Goal: Check status: Check status

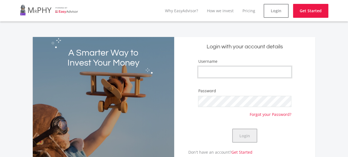
type input "Pipe321"
click at [242, 134] on button "Login" at bounding box center [244, 135] width 25 height 14
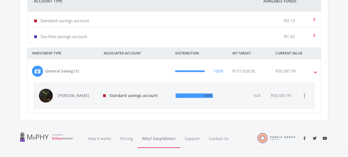
scroll to position [184, 0]
click at [79, 96] on span "[PERSON_NAME]" at bounding box center [77, 95] width 39 height 6
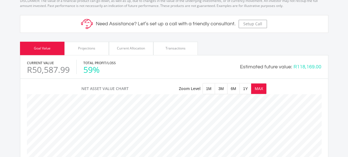
scroll to position [217, 0]
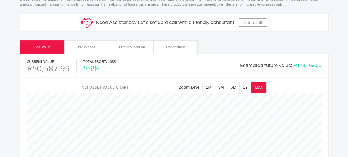
click at [87, 46] on div "Projections" at bounding box center [86, 46] width 17 height 5
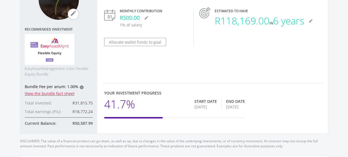
scroll to position [72, 0]
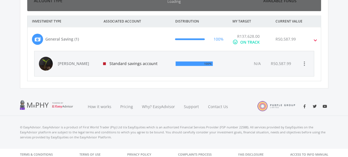
scroll to position [88, 152]
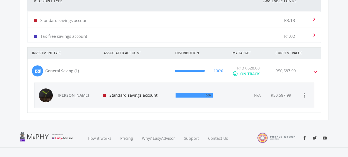
click at [314, 71] on span at bounding box center [315, 71] width 2 height 6
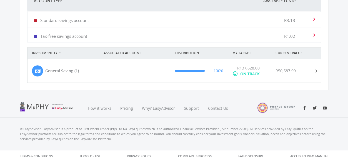
click at [314, 71] on span at bounding box center [314, 71] width 6 height 2
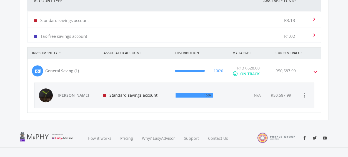
click at [254, 73] on div "ON TRACK" at bounding box center [249, 74] width 19 height 6
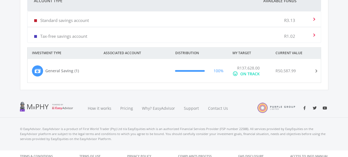
click at [254, 73] on div "ON TRACK" at bounding box center [249, 74] width 19 height 6
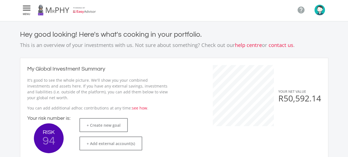
scroll to position [0, 0]
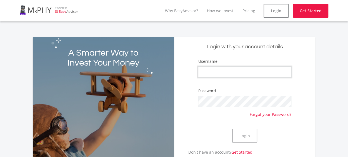
type input "Pipe321"
